Goal: Information Seeking & Learning: Learn about a topic

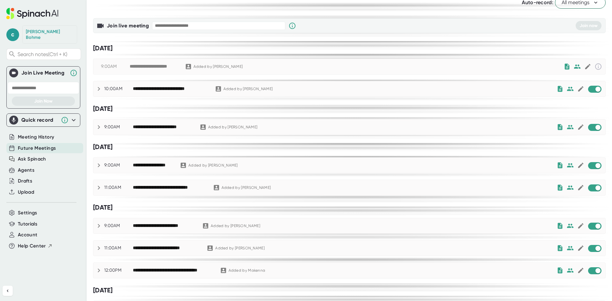
scroll to position [32, 0]
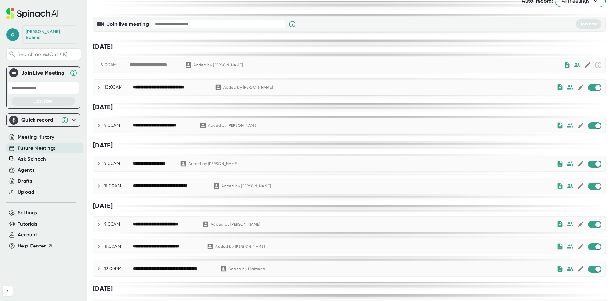
click at [189, 187] on div "**********" at bounding box center [170, 186] width 74 height 6
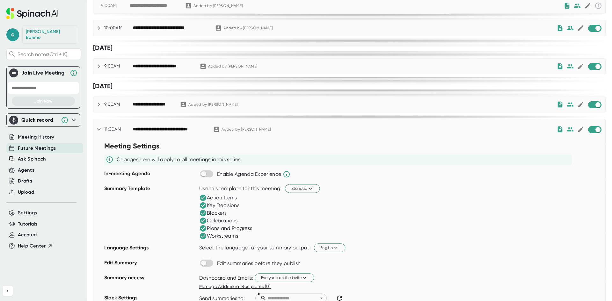
scroll to position [96, 0]
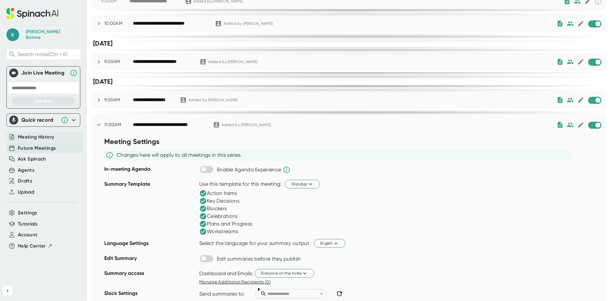
click at [47, 134] on span "Meeting History" at bounding box center [36, 137] width 36 height 7
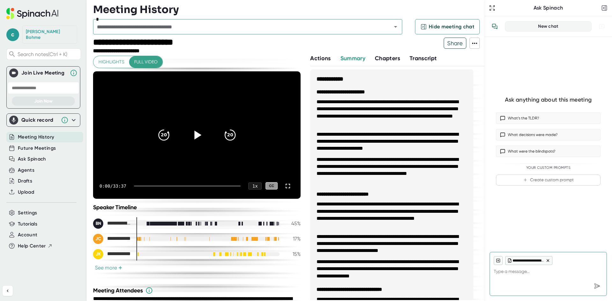
click at [131, 24] on input "text" at bounding box center [238, 26] width 286 height 9
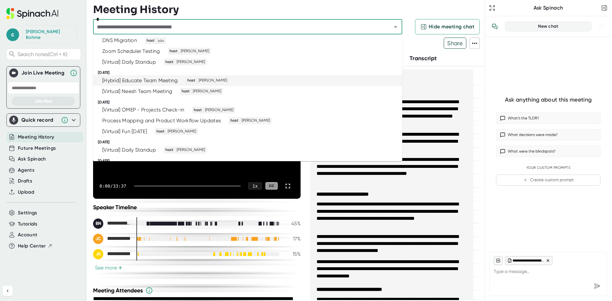
scroll to position [32, 0]
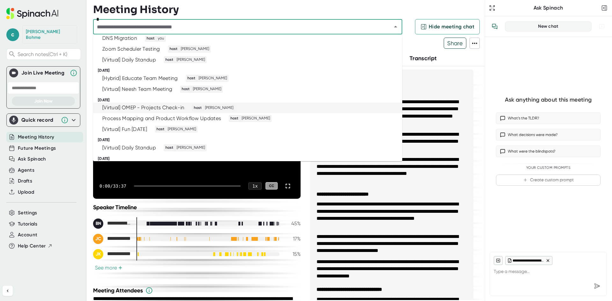
click at [151, 110] on div "[Virtual] OMEP - Projects Check-in" at bounding box center [143, 108] width 82 height 6
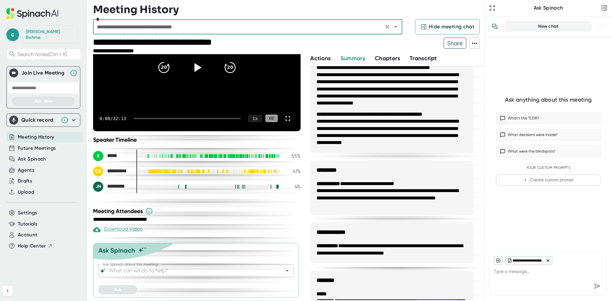
scroll to position [443, 0]
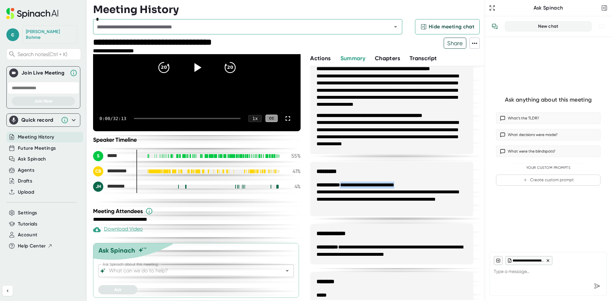
drag, startPoint x: 347, startPoint y: 185, endPoint x: 412, endPoint y: 183, distance: 64.7
click at [412, 183] on li "**********" at bounding box center [391, 196] width 150 height 29
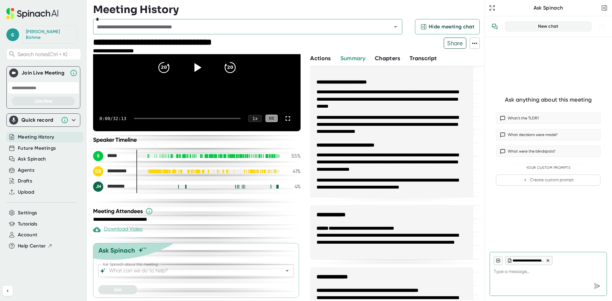
scroll to position [191, 0]
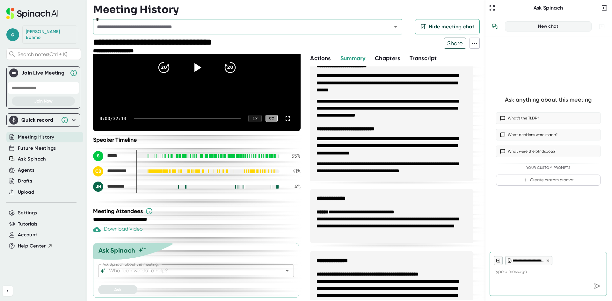
click at [417, 58] on span "Transcript" at bounding box center [422, 58] width 27 height 7
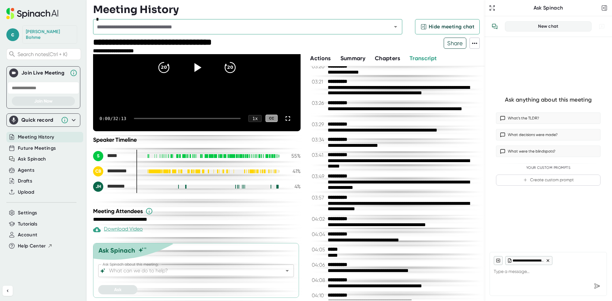
click at [391, 59] on span "Chapters" at bounding box center [387, 58] width 25 height 7
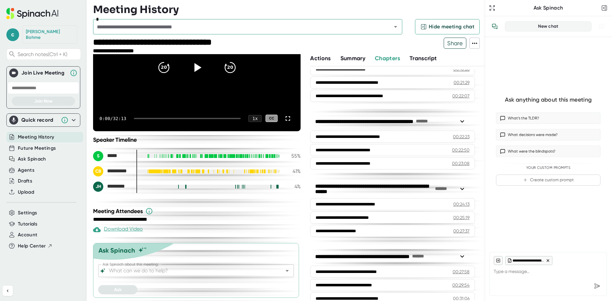
scroll to position [310, 0]
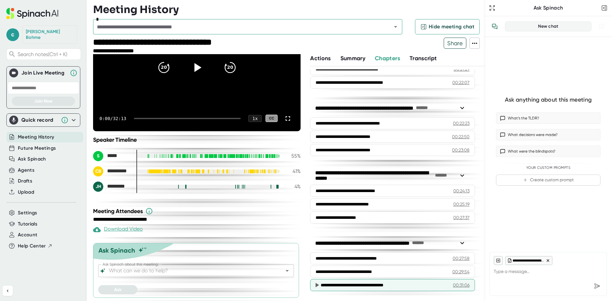
click at [360, 280] on div "**********" at bounding box center [392, 285] width 165 height 12
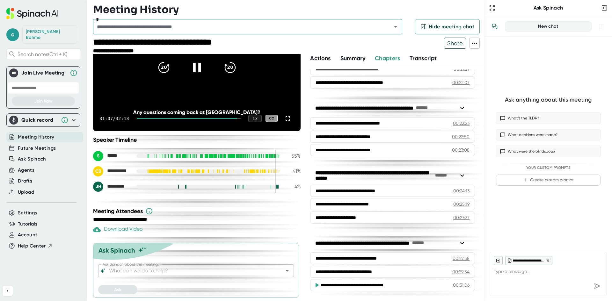
click at [190, 68] on icon at bounding box center [197, 67] width 16 height 16
click at [416, 57] on span "Transcript" at bounding box center [422, 58] width 27 height 7
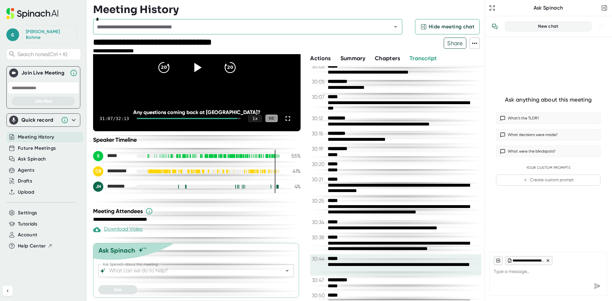
scroll to position [8089, 0]
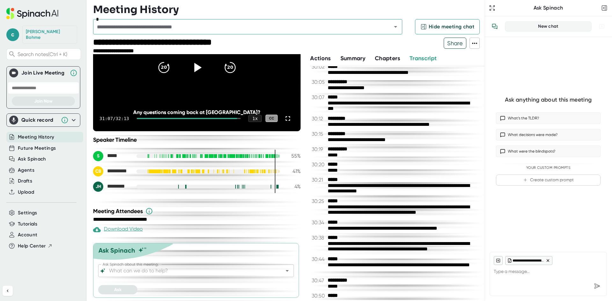
type textarea "x"
